Goal: Find specific page/section: Find specific page/section

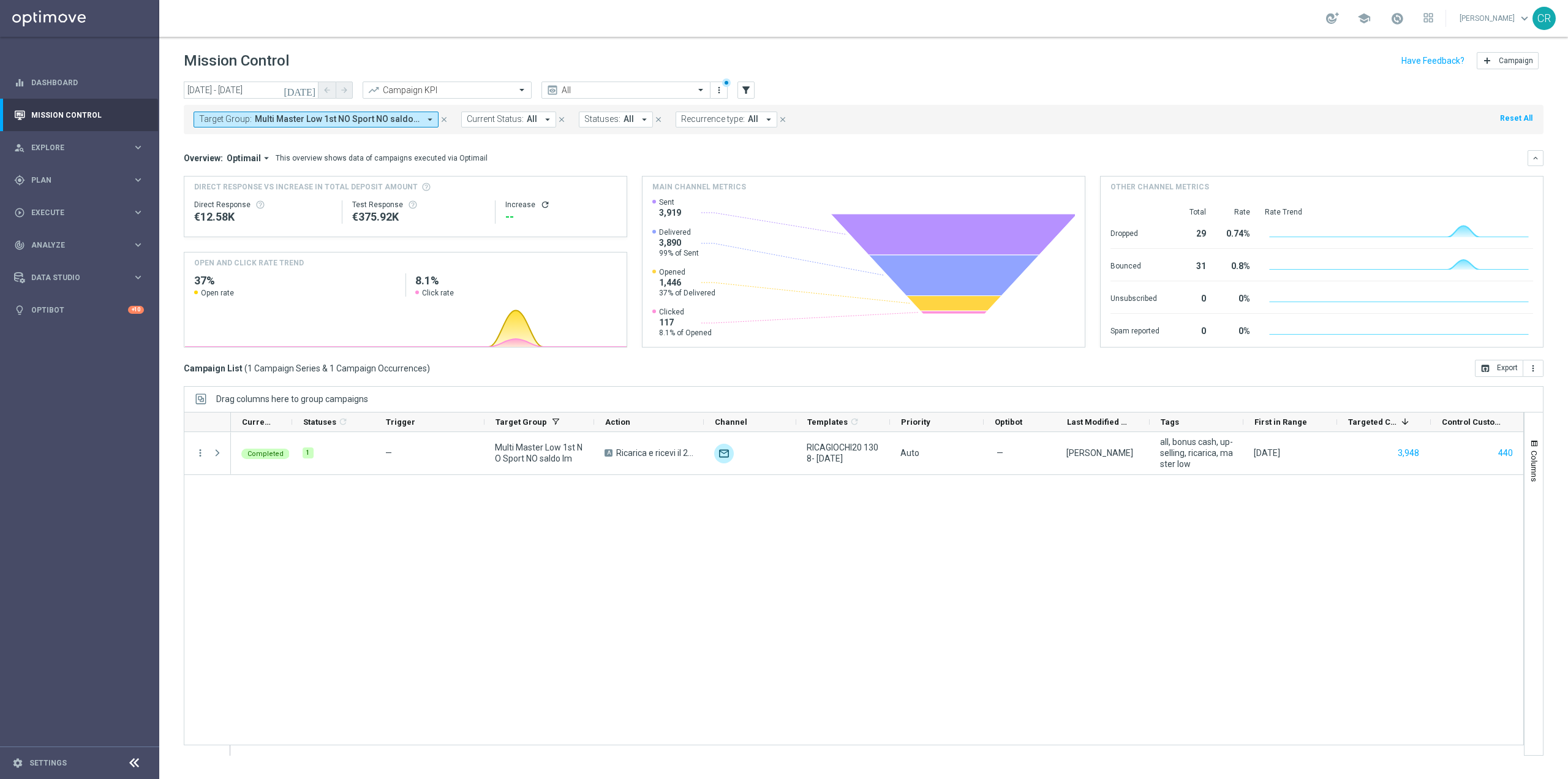
scroll to position [25516, 0]
click at [399, 118] on span "Multi Master Low 1st NO Sport NO saldo lm" at bounding box center [337, 119] width 165 height 10
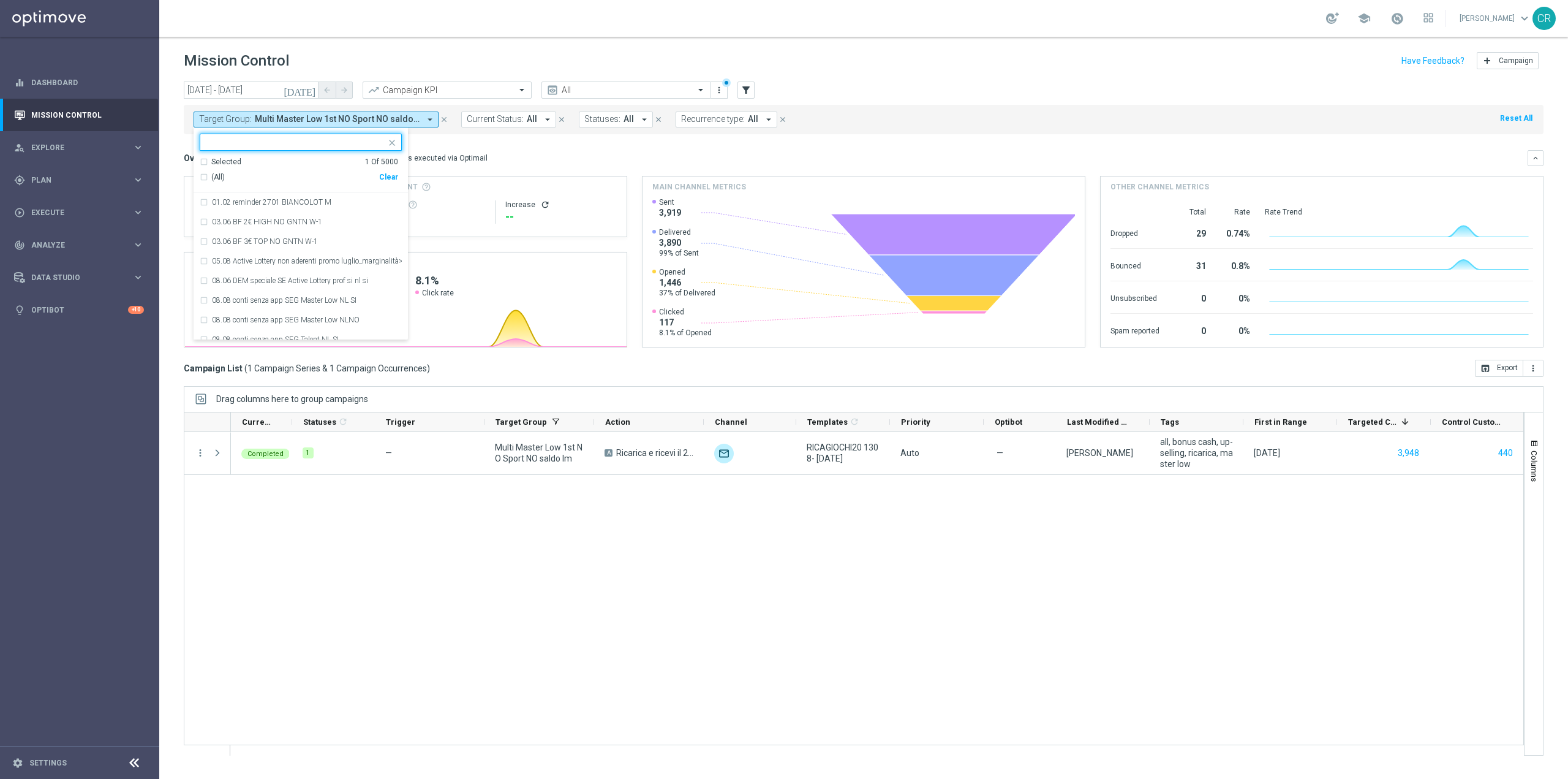
click at [0, 0] on div "Clear" at bounding box center [0, 0] width 0 height 0
click at [283, 140] on input "text" at bounding box center [296, 142] width 179 height 10
paste input "Multi Master Low 1st NO Sport NO saldo lm"
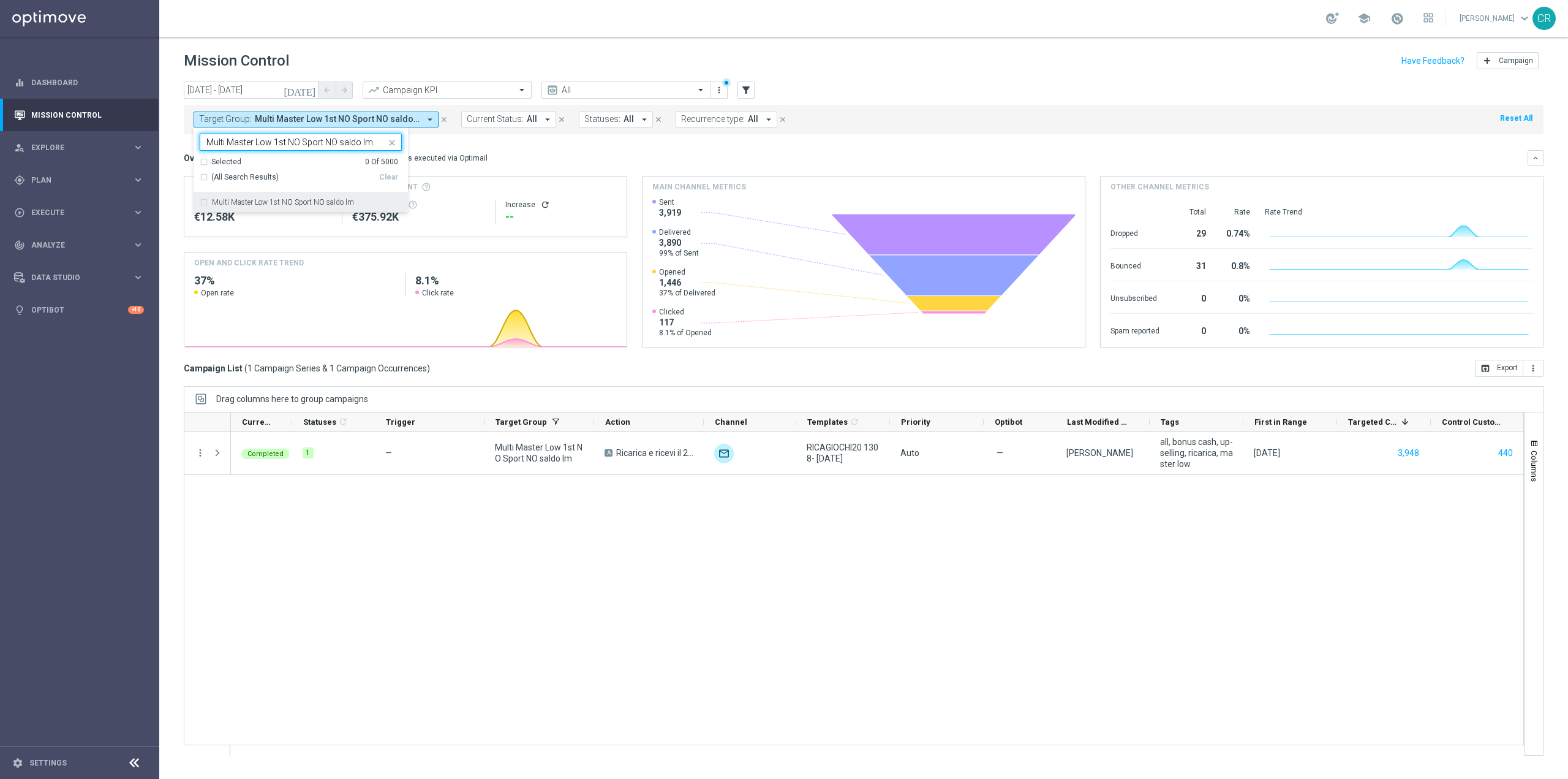
click at [277, 200] on label "Multi Master Low 1st NO Sport NO saldo lm" at bounding box center [283, 202] width 142 height 8
type input "Multi Master Low 1st NO Sport NO saldo lm"
click at [468, 689] on div "Completed 1 — Multi Master Low 1st NO Sport NO saldo lm A Ricarica e ricevi il …" at bounding box center [877, 593] width 1292 height 323
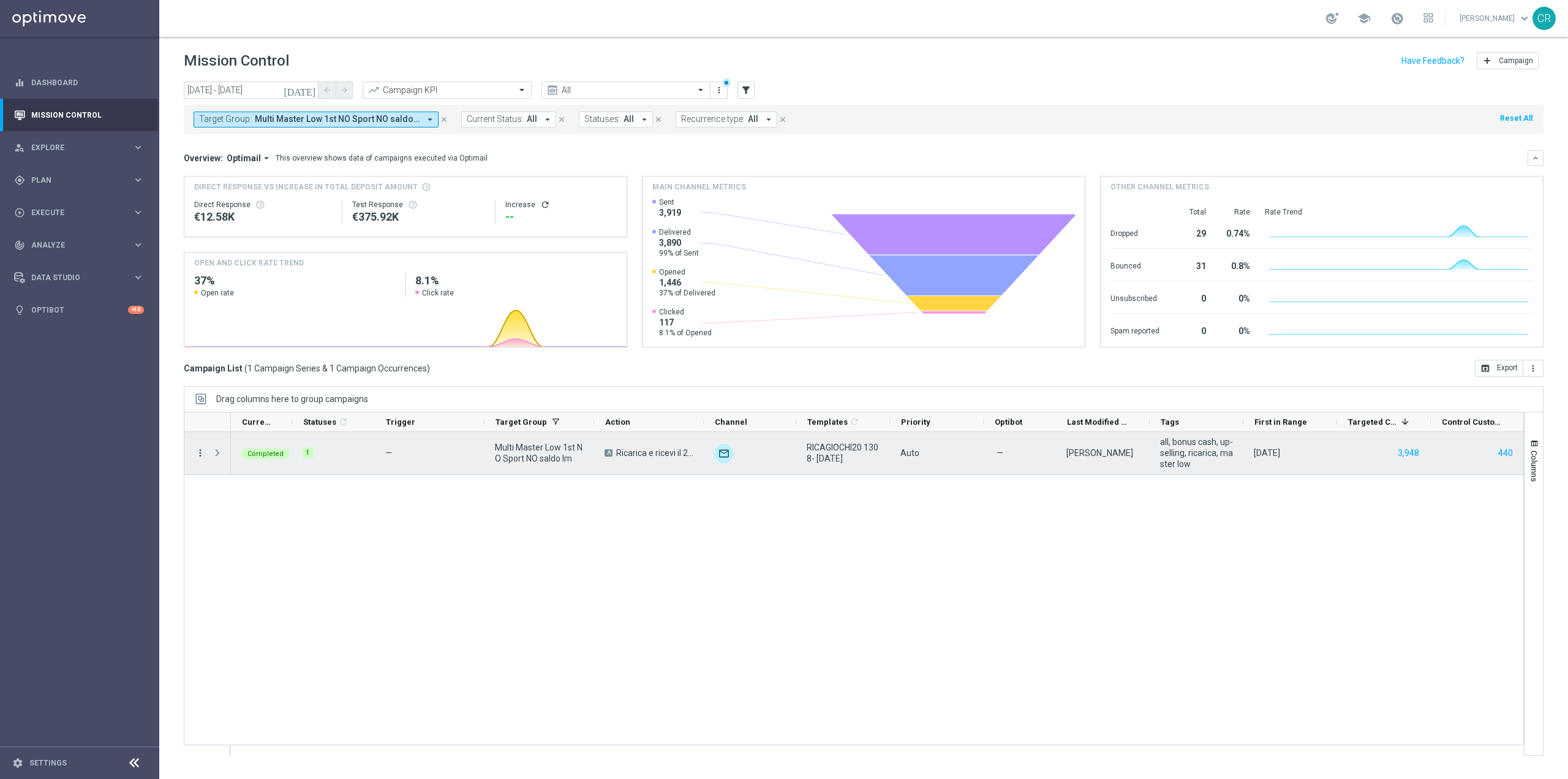
click at [200, 454] on icon "more_vert" at bounding box center [200, 453] width 11 height 11
click at [263, 527] on span "Go to Campaign Analysis" at bounding box center [268, 528] width 88 height 8
